Goal: Task Accomplishment & Management: Manage account settings

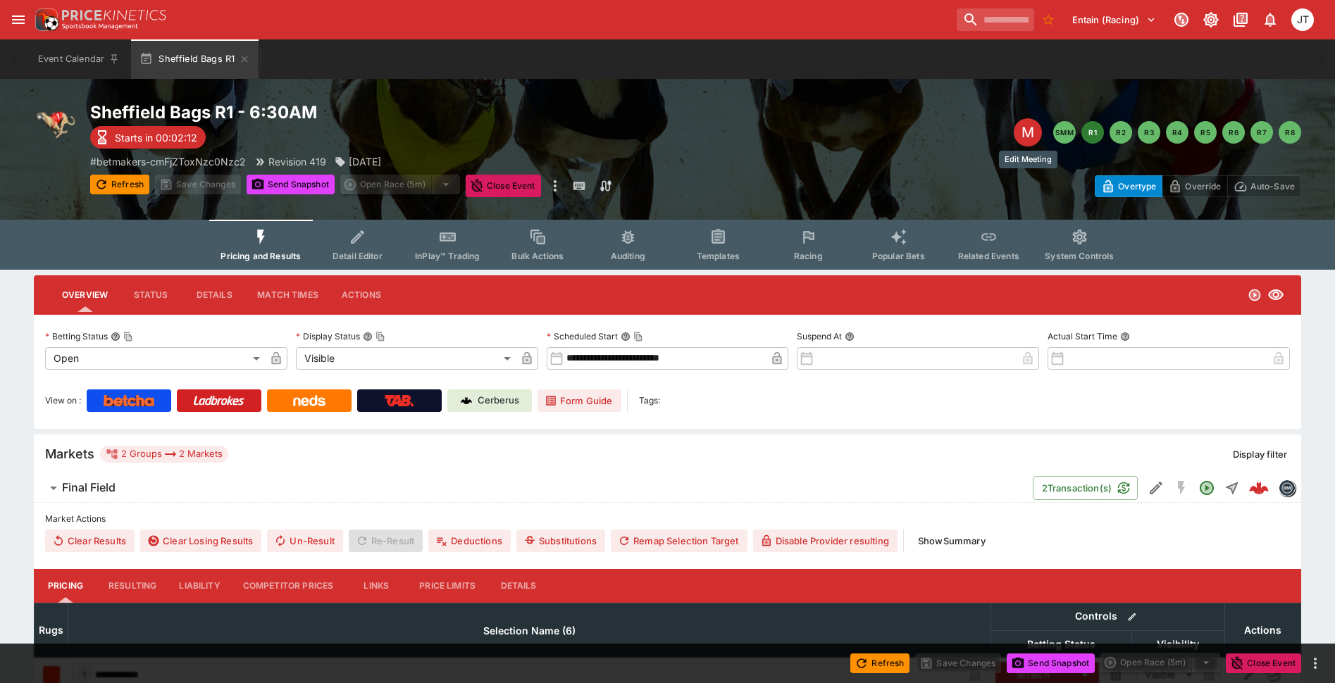
click at [1029, 130] on div "M" at bounding box center [1028, 132] width 28 height 28
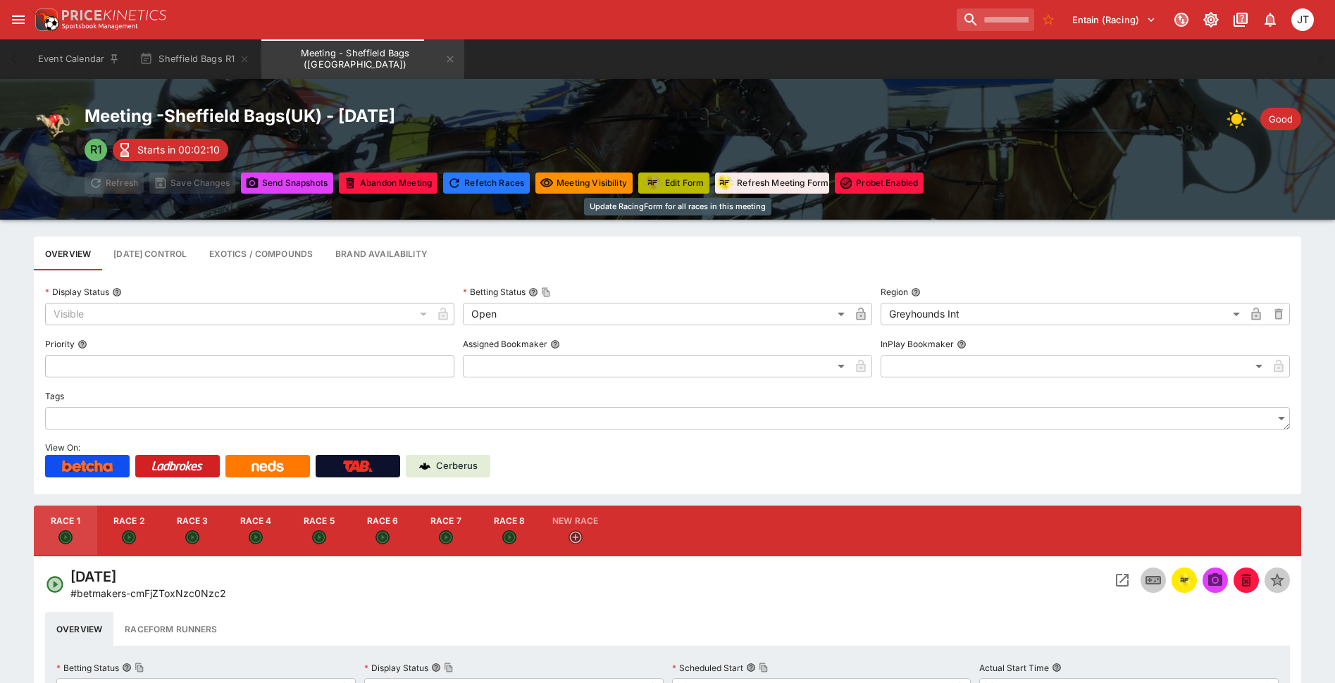
click at [694, 186] on button "Edit Form" at bounding box center [673, 183] width 71 height 21
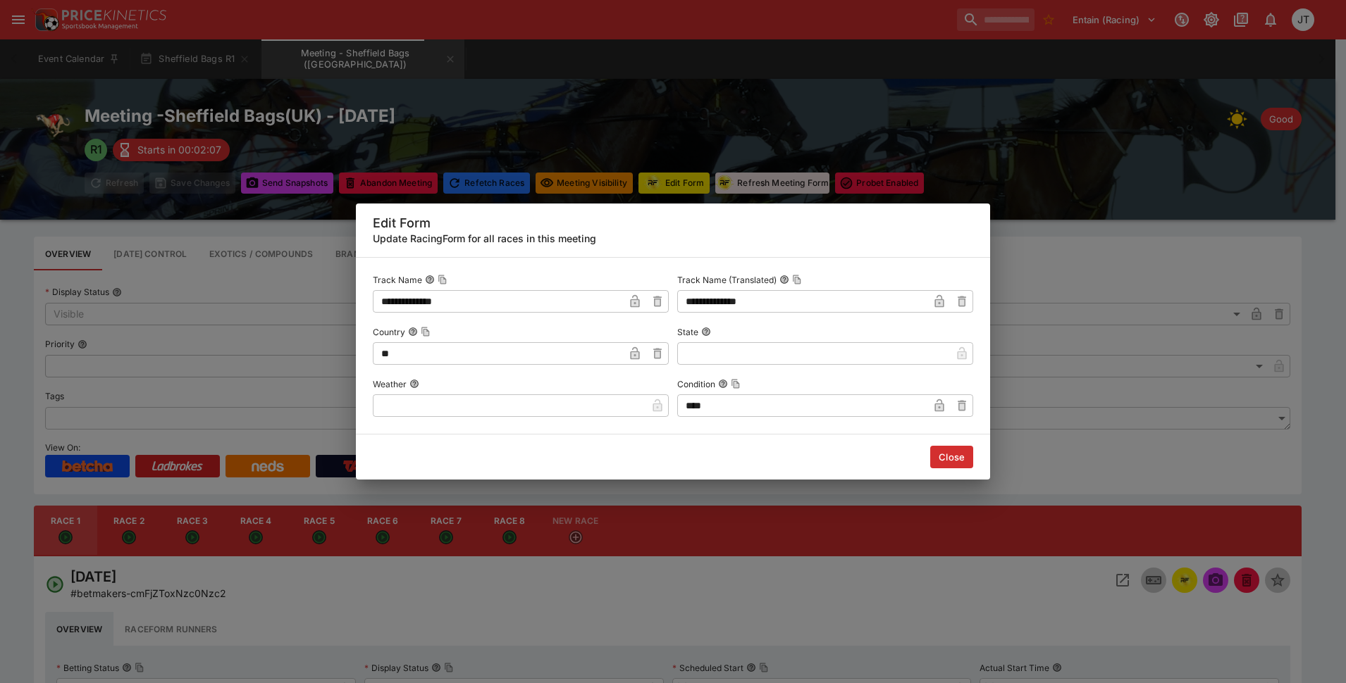
click at [604, 169] on div "**********" at bounding box center [673, 341] width 1346 height 683
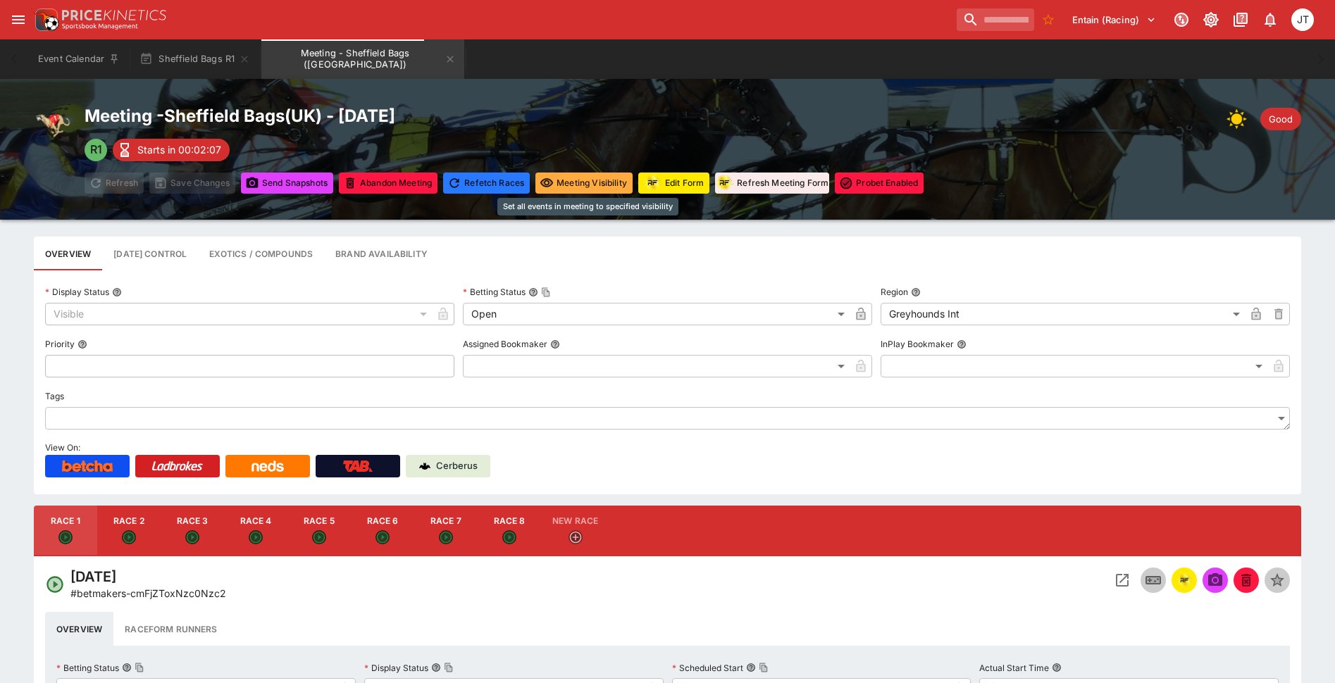
click at [611, 186] on button "Meeting Visibility" at bounding box center [583, 183] width 97 height 21
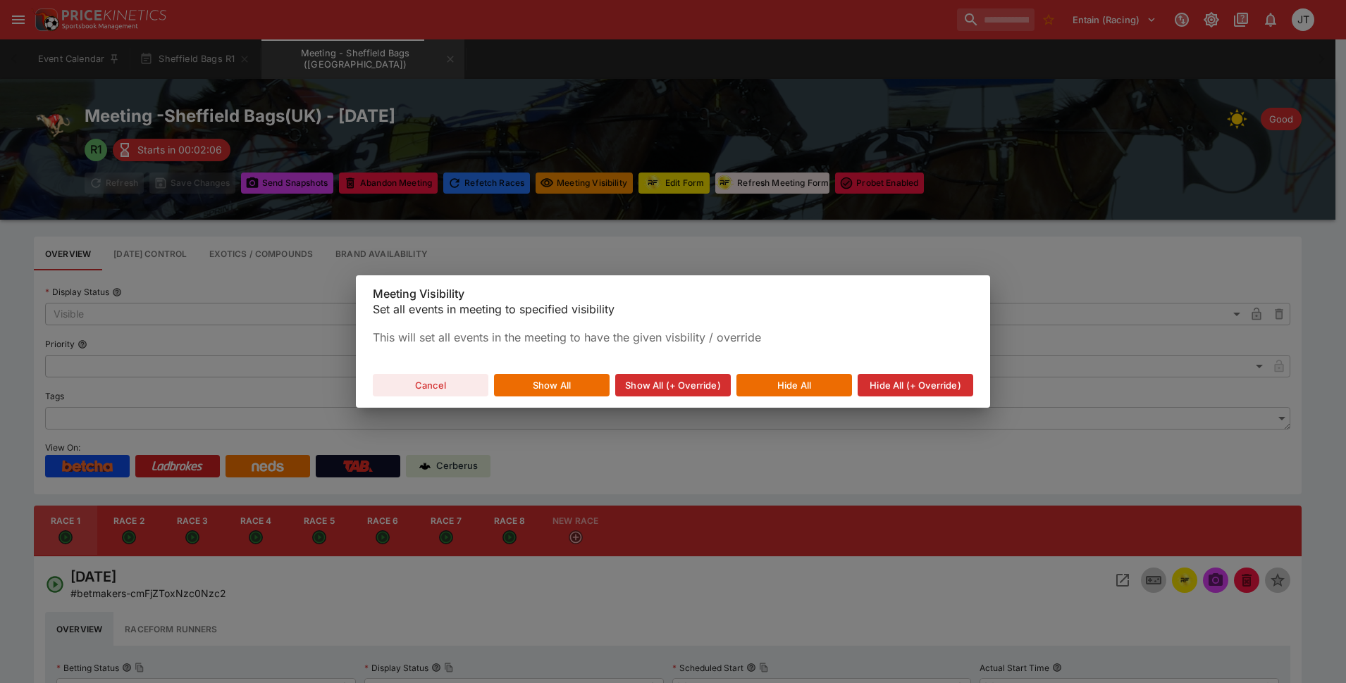
click at [889, 389] on button "Hide All (+ Override)" at bounding box center [915, 385] width 116 height 23
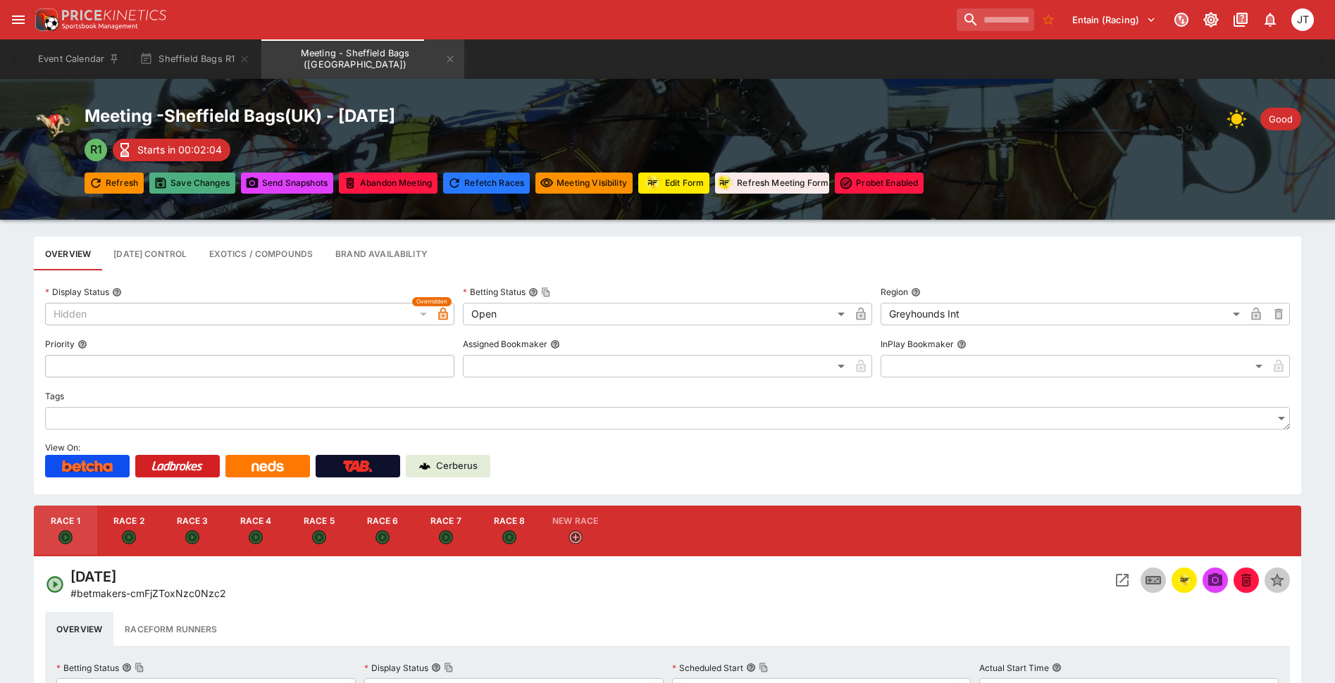
click at [206, 190] on button "Save Changes" at bounding box center [192, 183] width 86 height 21
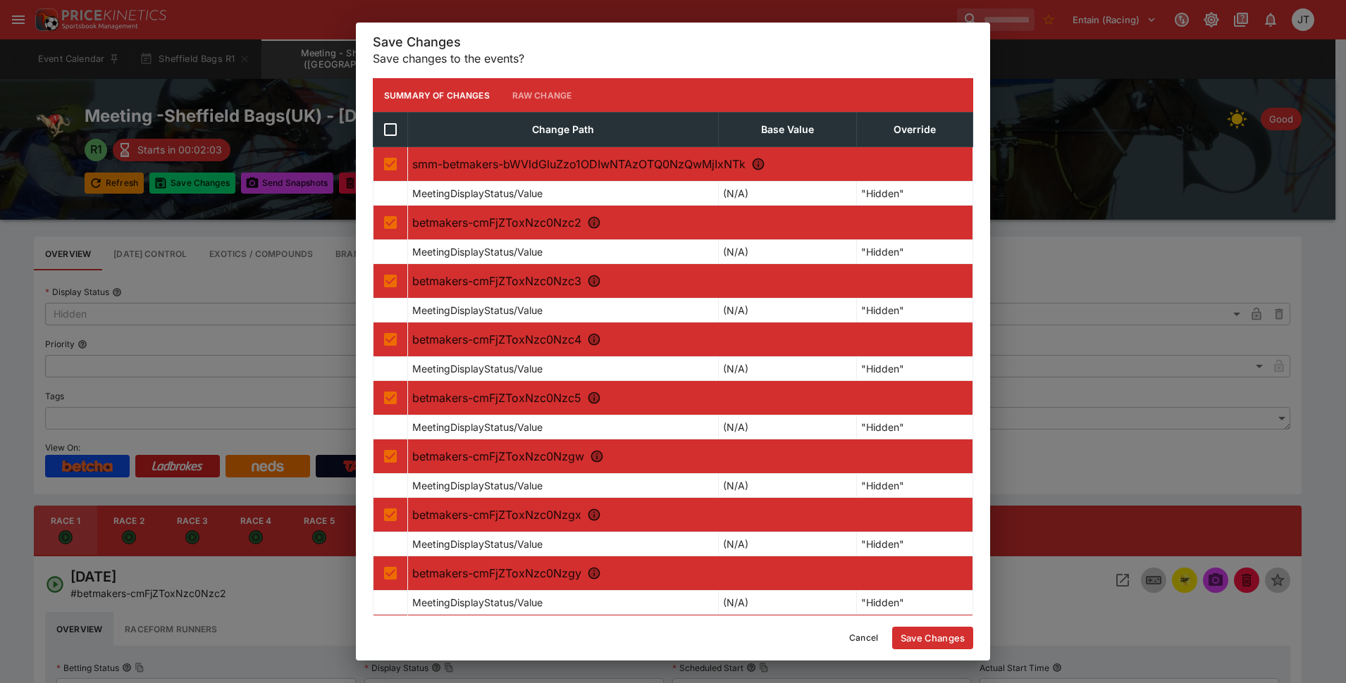
click at [930, 637] on button "Save Changes" at bounding box center [932, 638] width 81 height 23
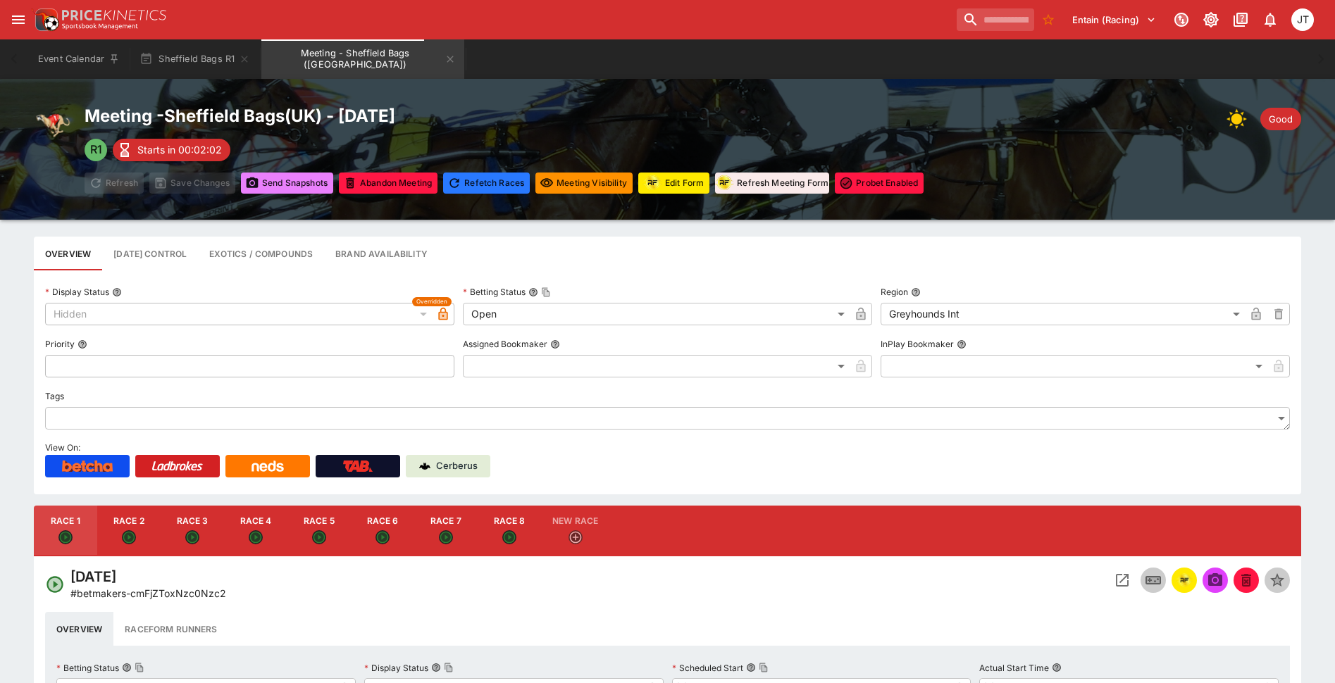
click at [263, 180] on button "Send Snapshot s" at bounding box center [287, 183] width 92 height 21
